Goal: Task Accomplishment & Management: Manage account settings

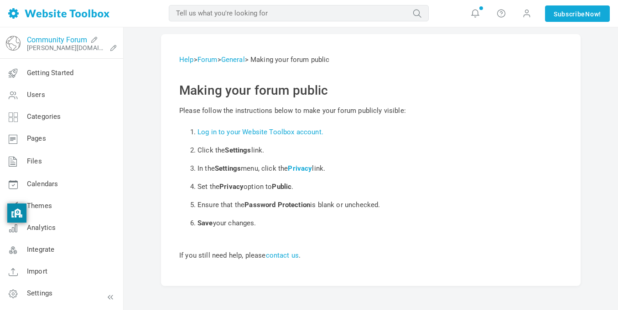
click at [57, 39] on link "Community Forum" at bounding box center [57, 40] width 60 height 9
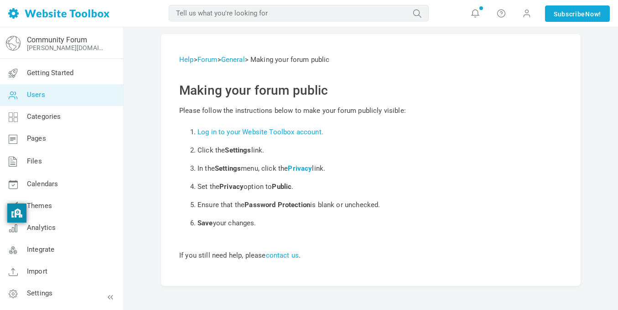
click at [49, 103] on link "Users" at bounding box center [62, 95] width 124 height 22
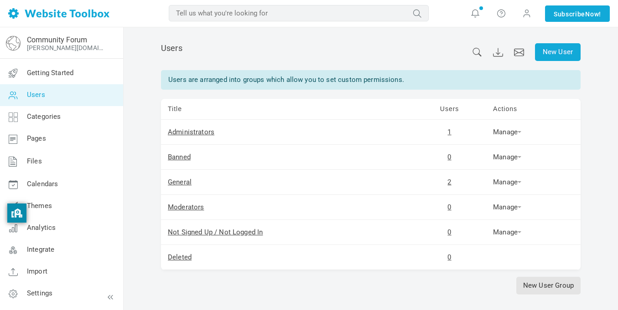
click at [204, 127] on td "Administrators" at bounding box center [287, 132] width 252 height 25
click at [202, 133] on link "Administrators" at bounding box center [191, 132] width 46 height 8
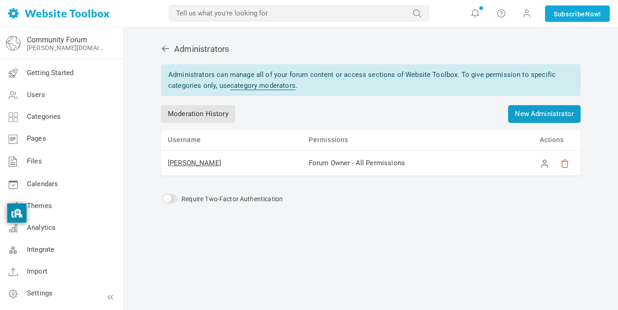
click at [519, 117] on link "New Administrator" at bounding box center [544, 114] width 72 height 18
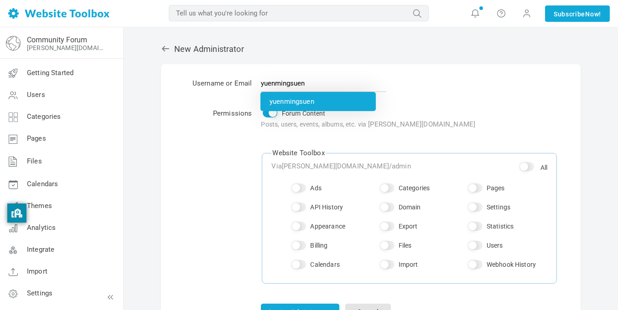
click at [309, 100] on li "yuenmingsuen" at bounding box center [317, 101] width 115 height 19
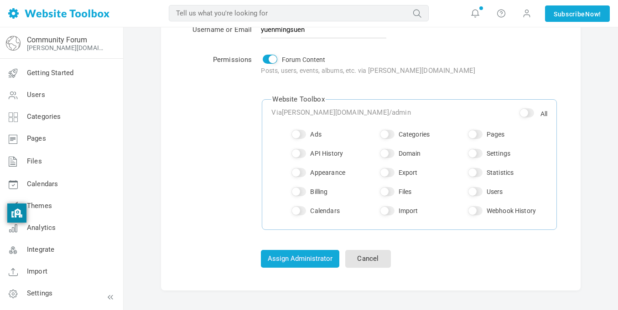
scroll to position [55, 0]
type input "yuenmingsuen"
click at [303, 134] on input "Ads" at bounding box center [298, 133] width 15 height 9
checkbox input "true"
click at [528, 114] on input "All" at bounding box center [526, 112] width 15 height 9
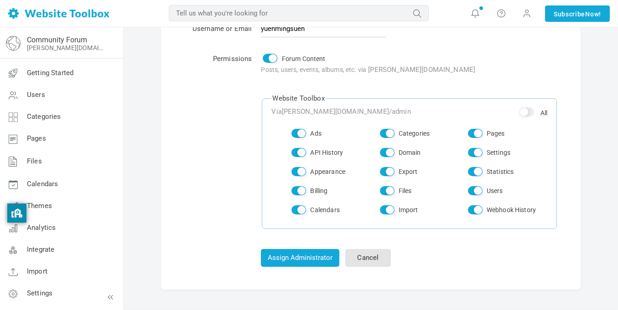
checkbox input "true"
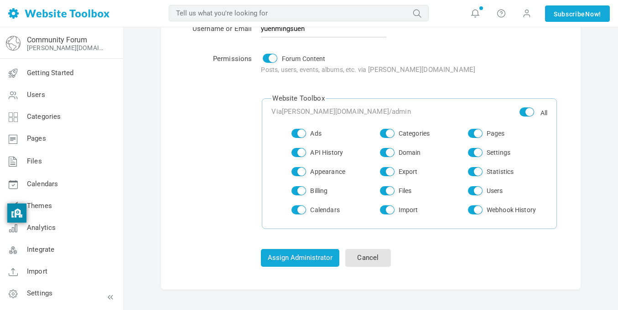
checkbox input "true"
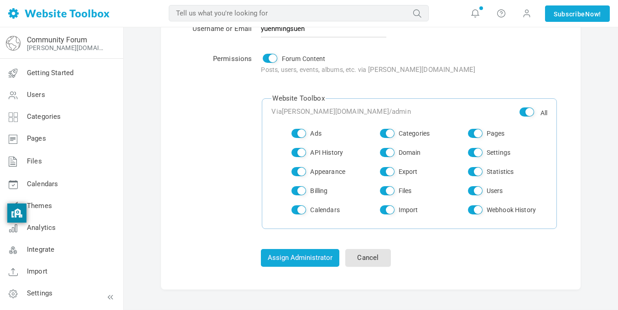
checkbox input "true"
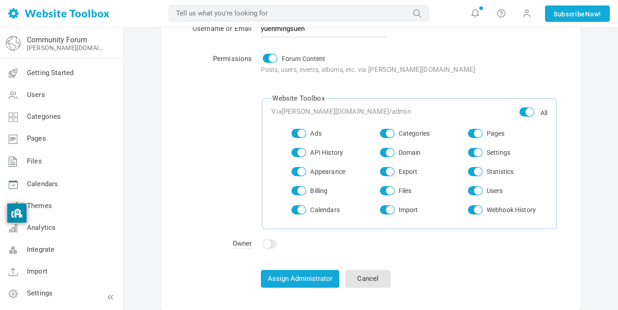
scroll to position [104, 0]
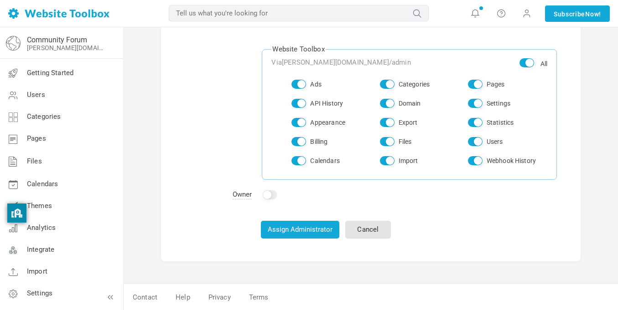
click at [300, 83] on input "Ads" at bounding box center [298, 84] width 15 height 9
checkbox input "false"
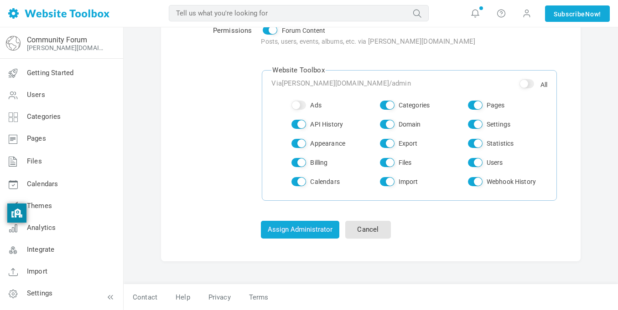
scroll to position [83, 0]
click at [304, 103] on input "Ads" at bounding box center [298, 105] width 15 height 9
checkbox input "true"
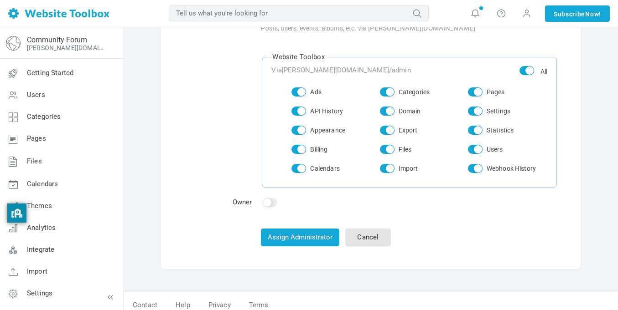
scroll to position [104, 0]
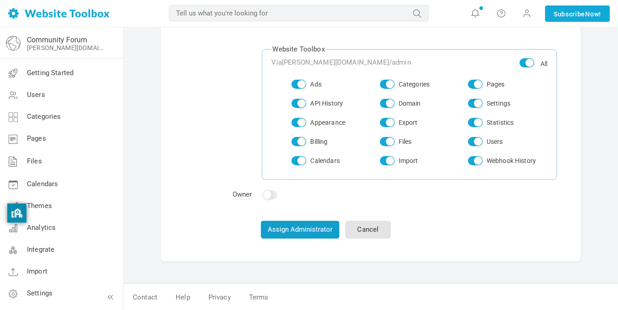
click at [300, 227] on button "Assign Administrator" at bounding box center [300, 230] width 78 height 18
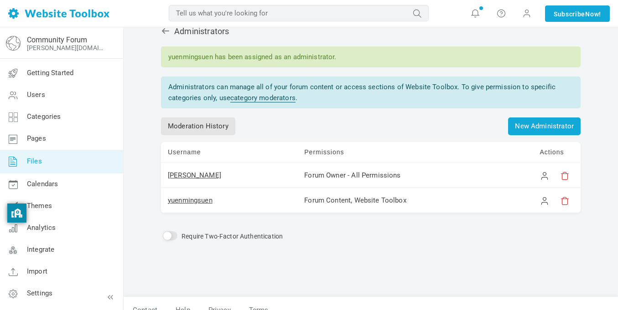
scroll to position [31, 0]
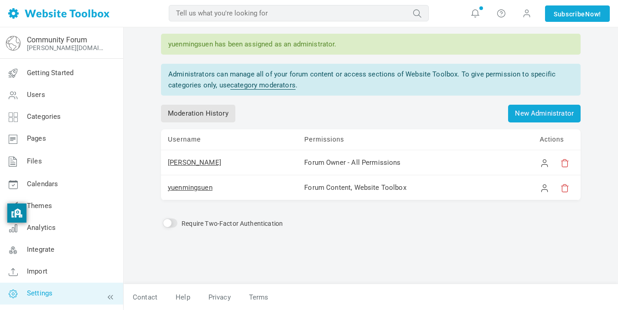
click at [49, 300] on link "Settings" at bounding box center [62, 294] width 124 height 22
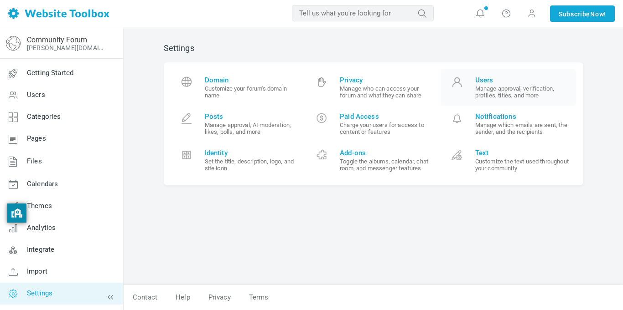
click at [489, 93] on small "Manage approval, verification, profiles, titles, and more" at bounding box center [522, 92] width 94 height 14
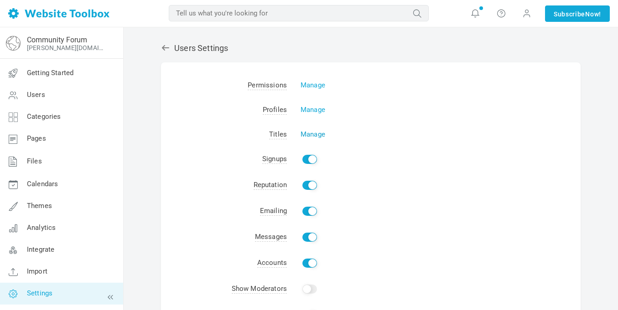
click at [310, 133] on link "Manage" at bounding box center [312, 134] width 25 height 8
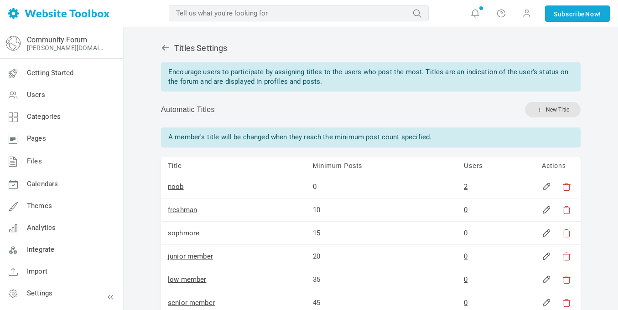
scroll to position [304, 0]
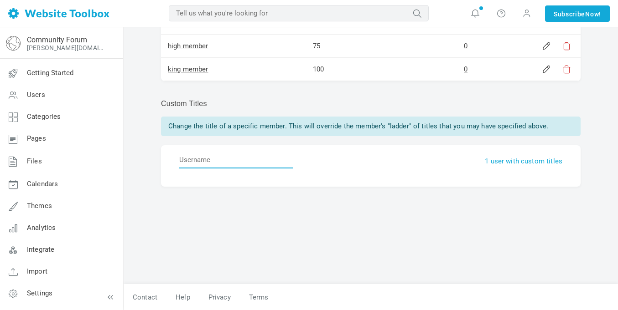
click at [268, 164] on input "text" at bounding box center [236, 159] width 114 height 17
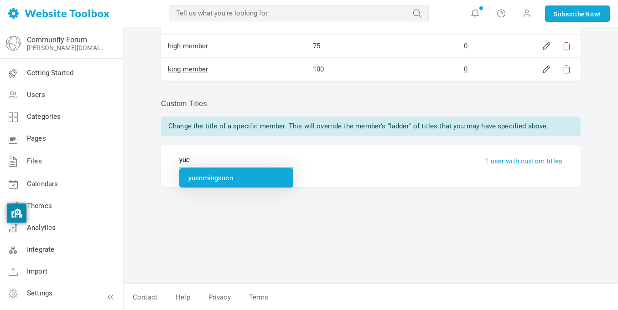
type input "yuenmingsuen"
click at [221, 175] on li "yuenmingsuen" at bounding box center [236, 178] width 114 height 19
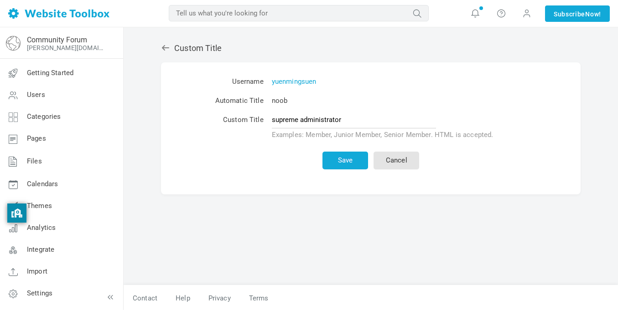
type input "supreme administrator"
drag, startPoint x: 355, startPoint y: 122, endPoint x: 204, endPoint y: 139, distance: 151.4
click at [204, 139] on tr "Custom Title supreme administrator Examples: Member, Junior Member, Senior Memb…" at bounding box center [371, 127] width 340 height 33
type input "a"
type input "high tier administrator"
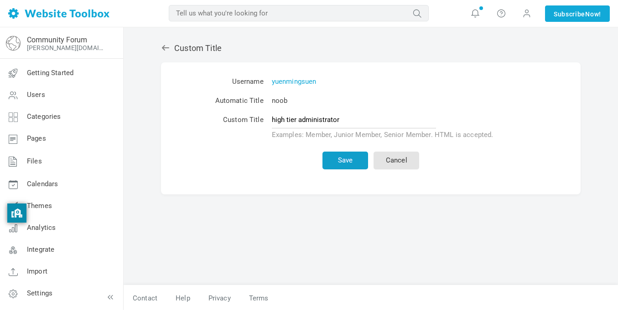
click at [335, 160] on button "Save" at bounding box center [345, 161] width 46 height 18
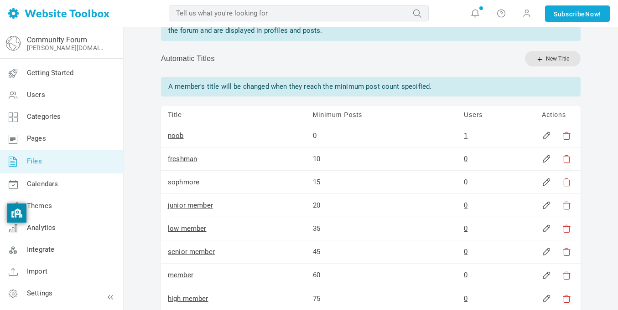
scroll to position [81, 0]
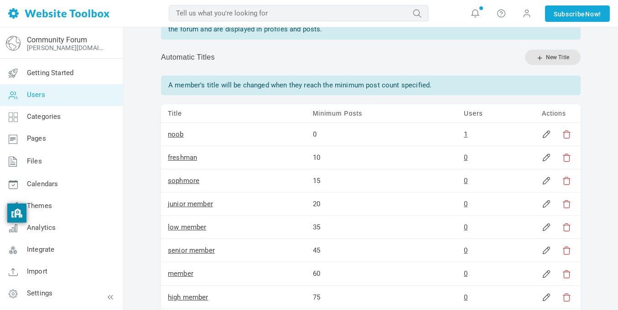
click at [77, 92] on link "Users" at bounding box center [62, 95] width 124 height 22
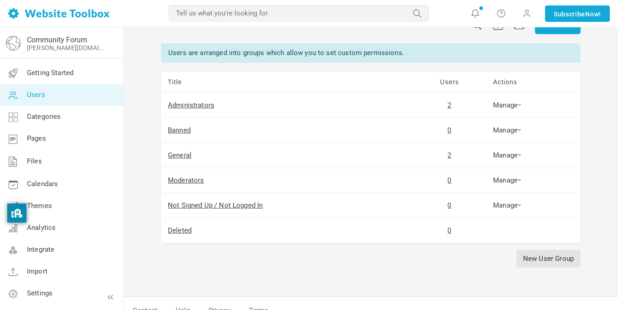
scroll to position [31, 0]
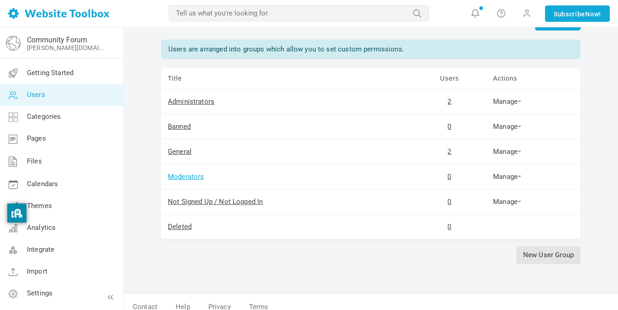
click at [189, 181] on link "Moderators" at bounding box center [186, 177] width 36 height 8
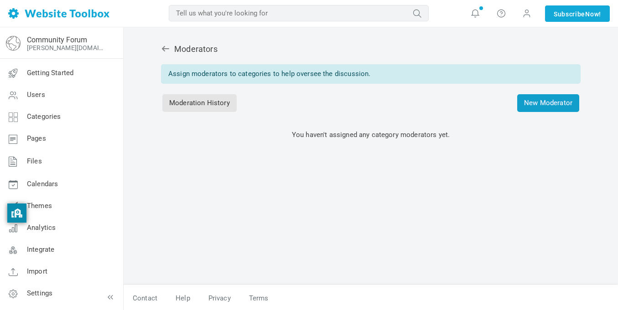
click at [551, 108] on span "New Moderator" at bounding box center [548, 103] width 62 height 18
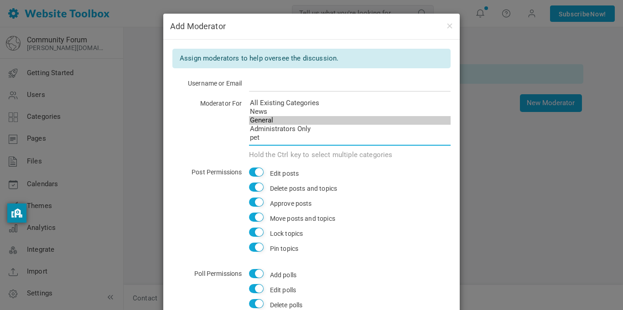
click at [279, 117] on option "General" at bounding box center [350, 120] width 202 height 9
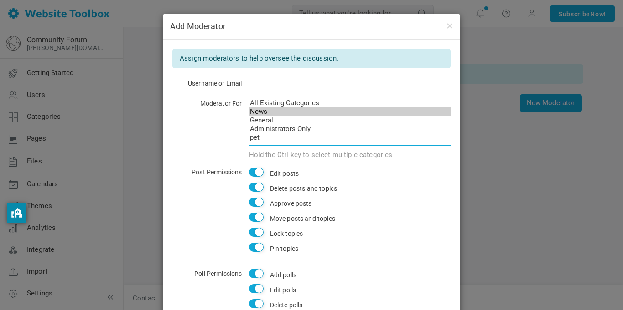
click at [280, 108] on option "News" at bounding box center [350, 112] width 202 height 9
select select "all"
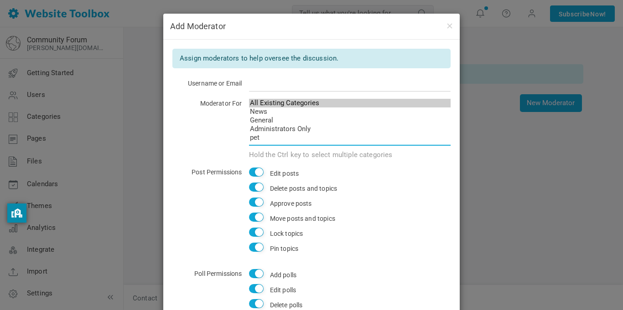
click at [289, 103] on option "All Existing Categories" at bounding box center [350, 103] width 202 height 9
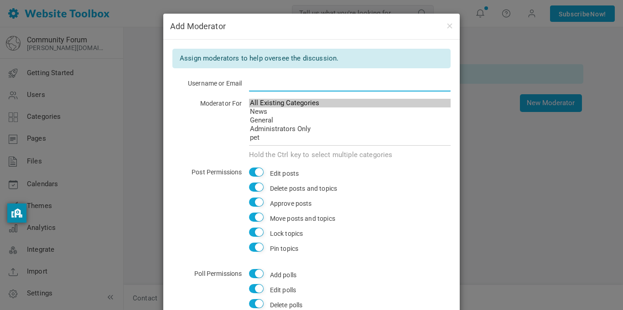
click at [278, 85] on input "text" at bounding box center [350, 82] width 202 height 17
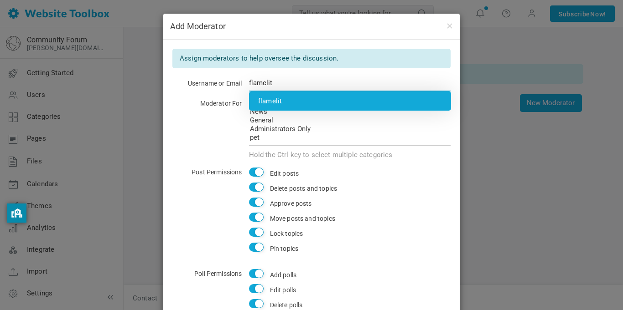
click at [273, 101] on li "flamelit" at bounding box center [350, 101] width 202 height 19
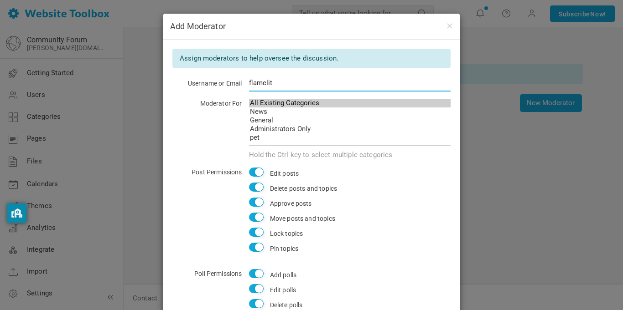
scroll to position [108, 0]
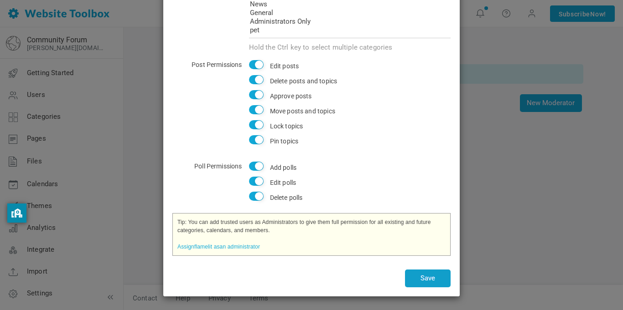
type input "flamelit"
click at [425, 283] on button "Save" at bounding box center [428, 279] width 46 height 18
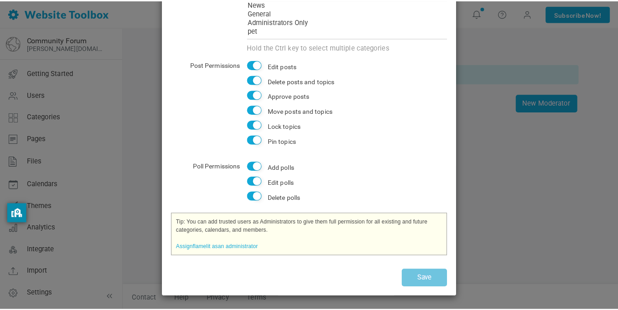
scroll to position [0, 0]
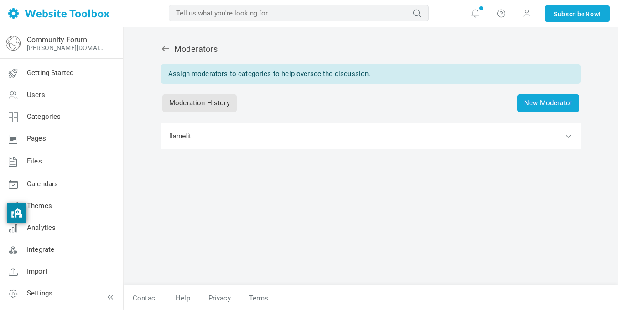
click at [498, 132] on button "flamelit" at bounding box center [370, 137] width 419 height 26
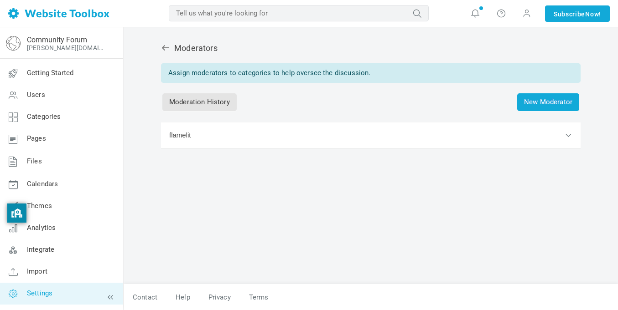
click at [70, 287] on link "Settings" at bounding box center [62, 294] width 124 height 22
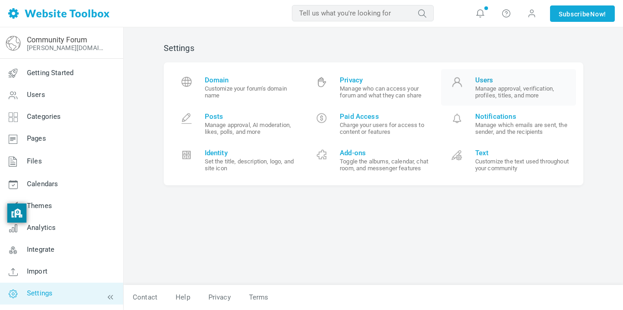
click at [480, 90] on small "Manage approval, verification, profiles, titles, and more" at bounding box center [522, 92] width 94 height 14
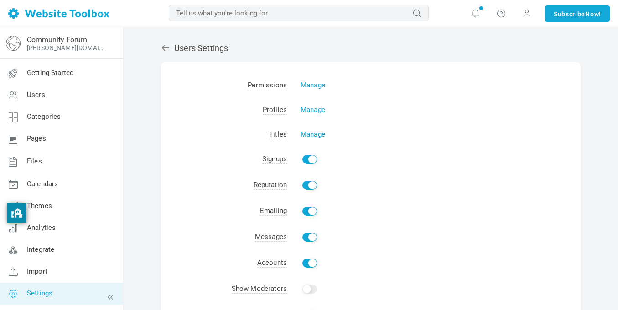
click at [311, 135] on link "Manage" at bounding box center [312, 134] width 25 height 8
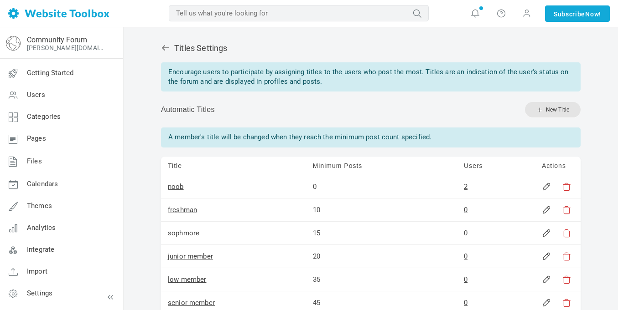
scroll to position [304, 0]
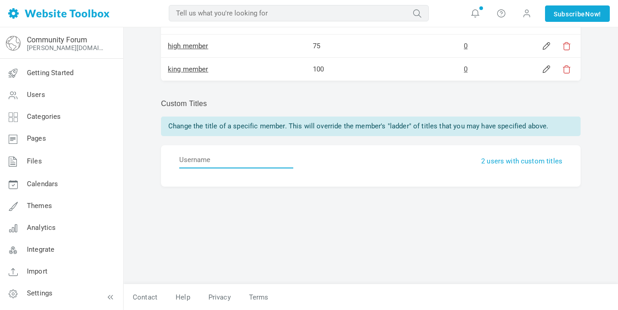
click at [238, 162] on input "text" at bounding box center [236, 159] width 114 height 17
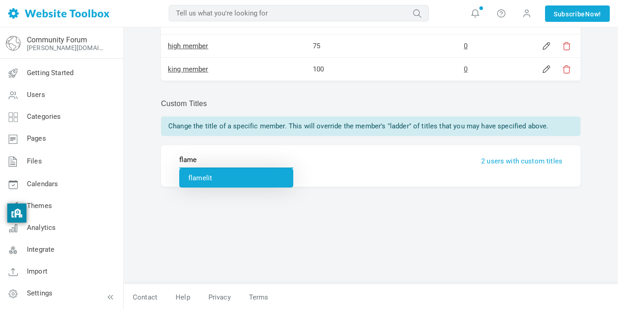
type input "flamelit"
click at [220, 185] on li "flamelit" at bounding box center [236, 178] width 114 height 19
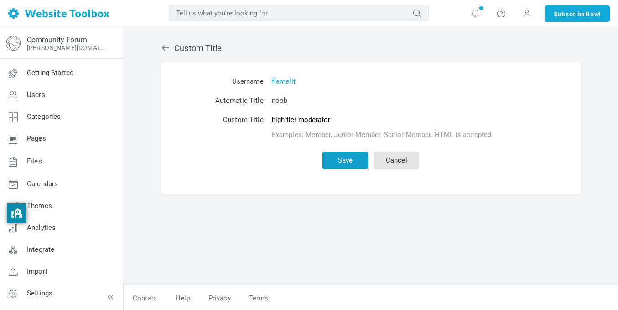
type input "high tier moderator"
click at [345, 159] on button "Save" at bounding box center [345, 161] width 46 height 18
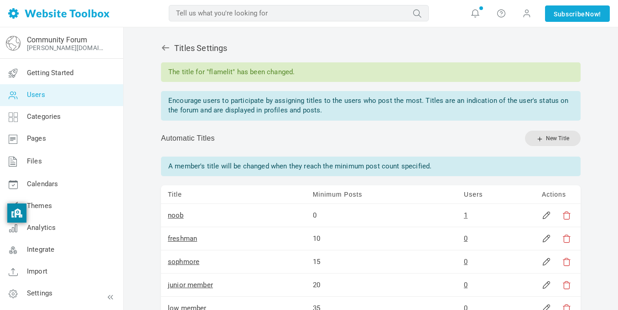
scroll to position [333, 0]
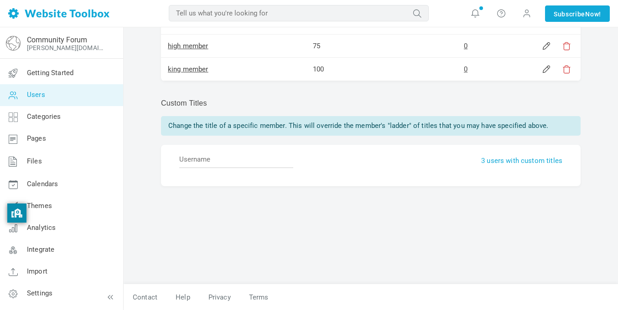
click at [66, 90] on link "Users" at bounding box center [62, 95] width 124 height 22
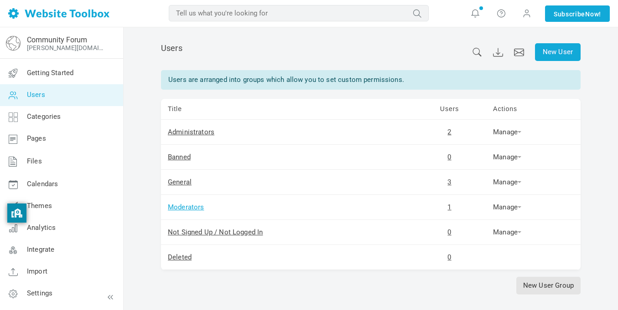
click at [198, 207] on link "Moderators" at bounding box center [186, 207] width 36 height 8
